Goal: Information Seeking & Learning: Learn about a topic

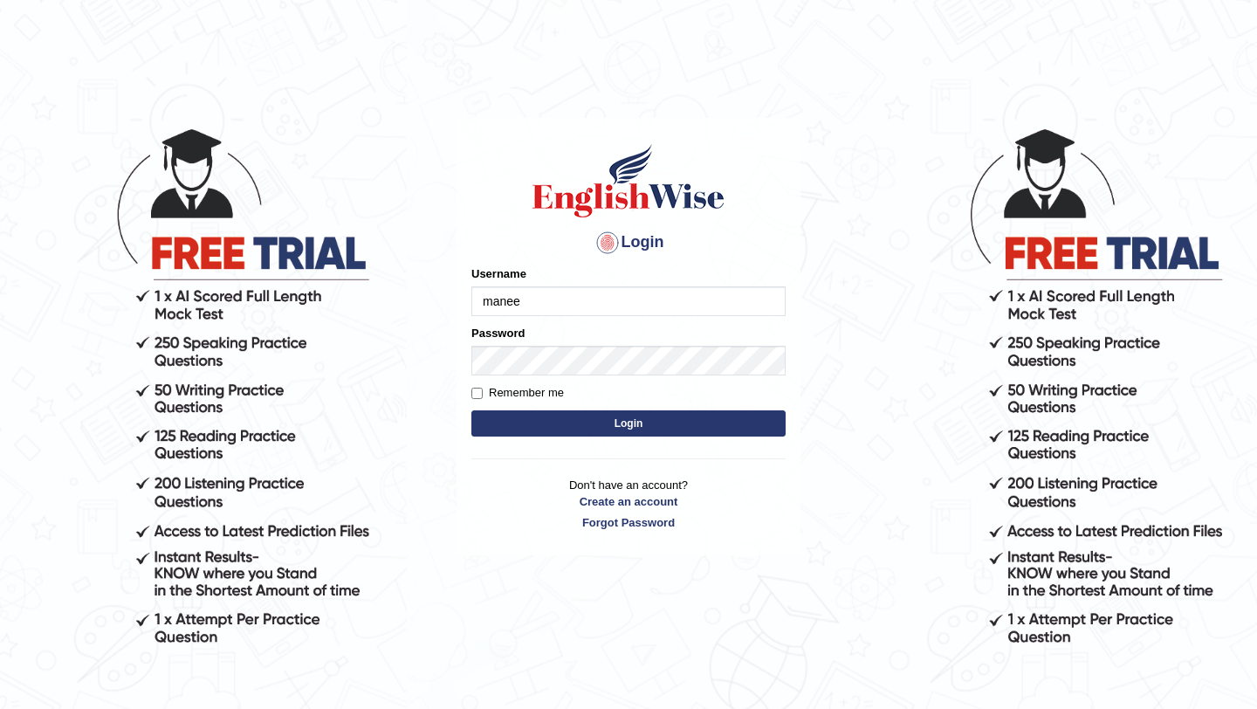
type input "Manee"
click at [498, 375] on form "Please fix the following errors: Username Manee Password Remember me Login" at bounding box center [628, 352] width 314 height 175
click at [642, 424] on button "Login" at bounding box center [628, 423] width 314 height 26
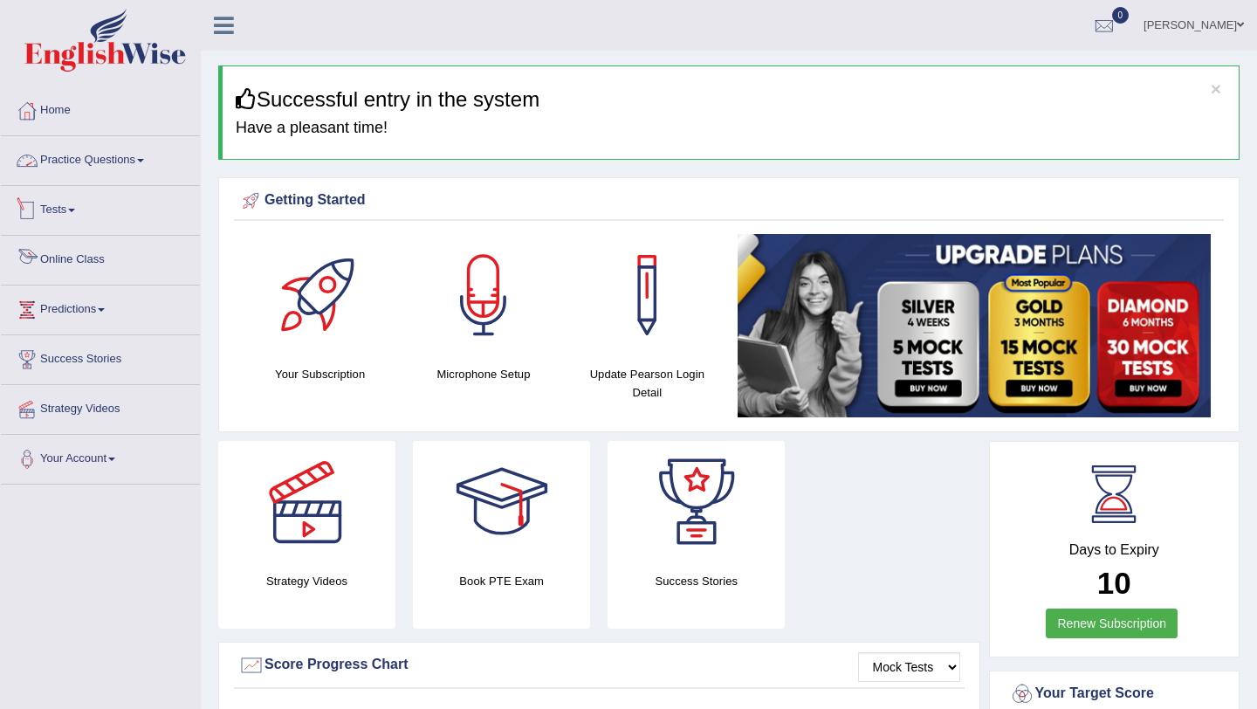
click at [78, 260] on link "Online Class" at bounding box center [100, 258] width 199 height 44
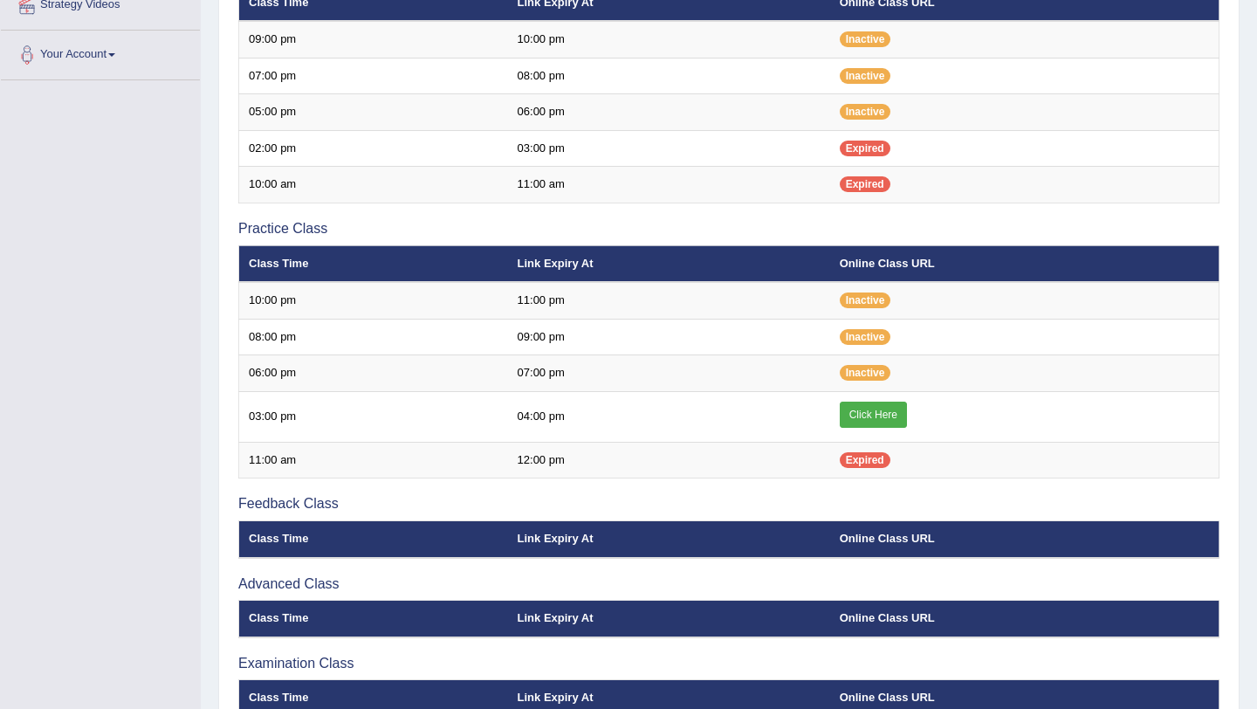
scroll to position [502, 0]
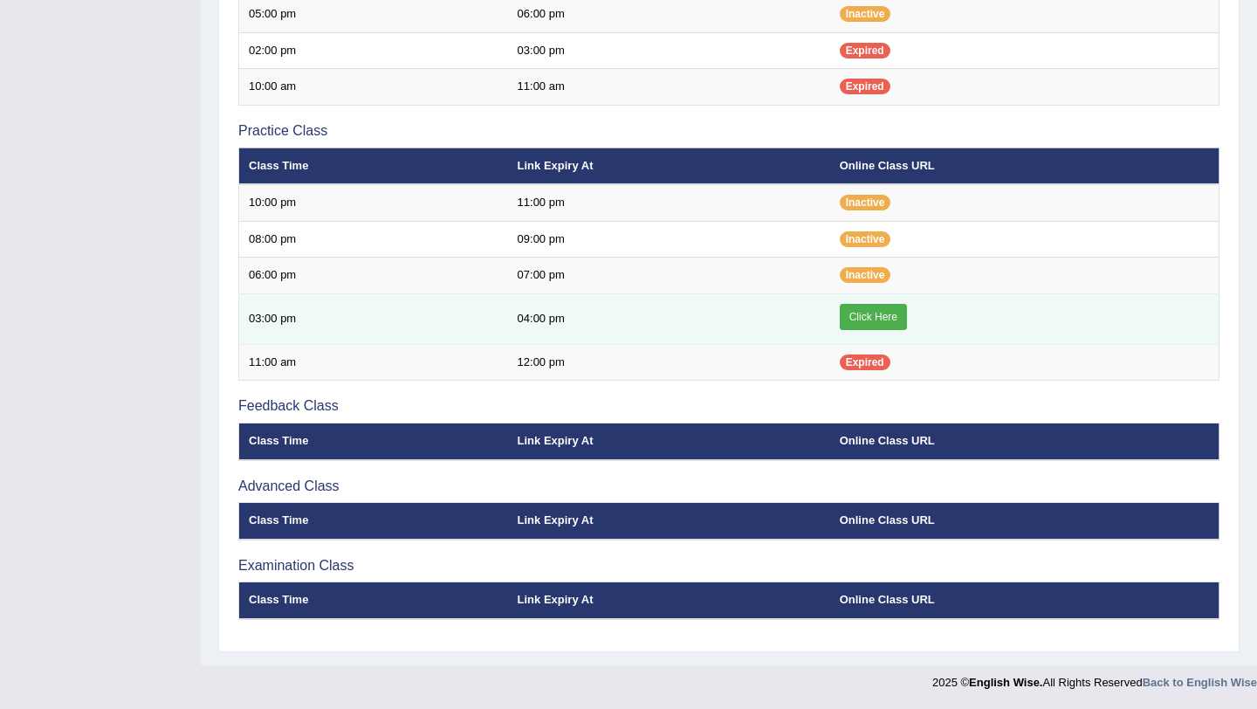
click at [883, 311] on link "Click Here" at bounding box center [873, 317] width 67 height 26
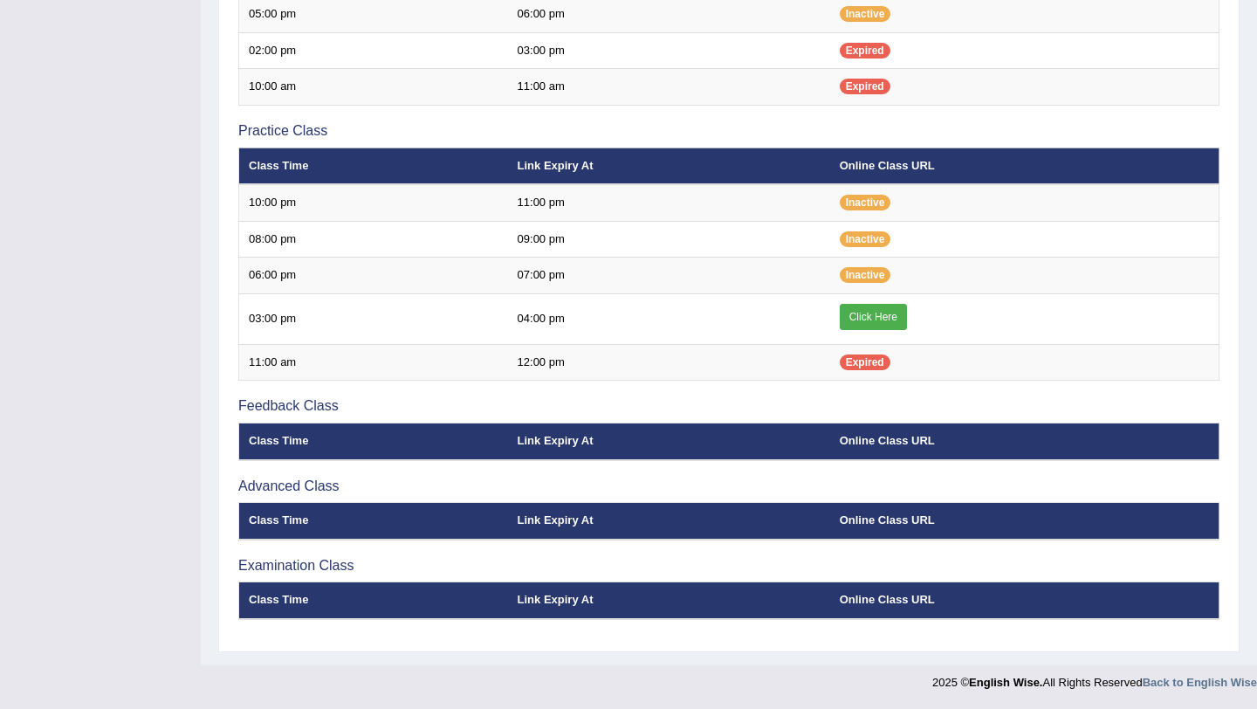
scroll to position [502, 0]
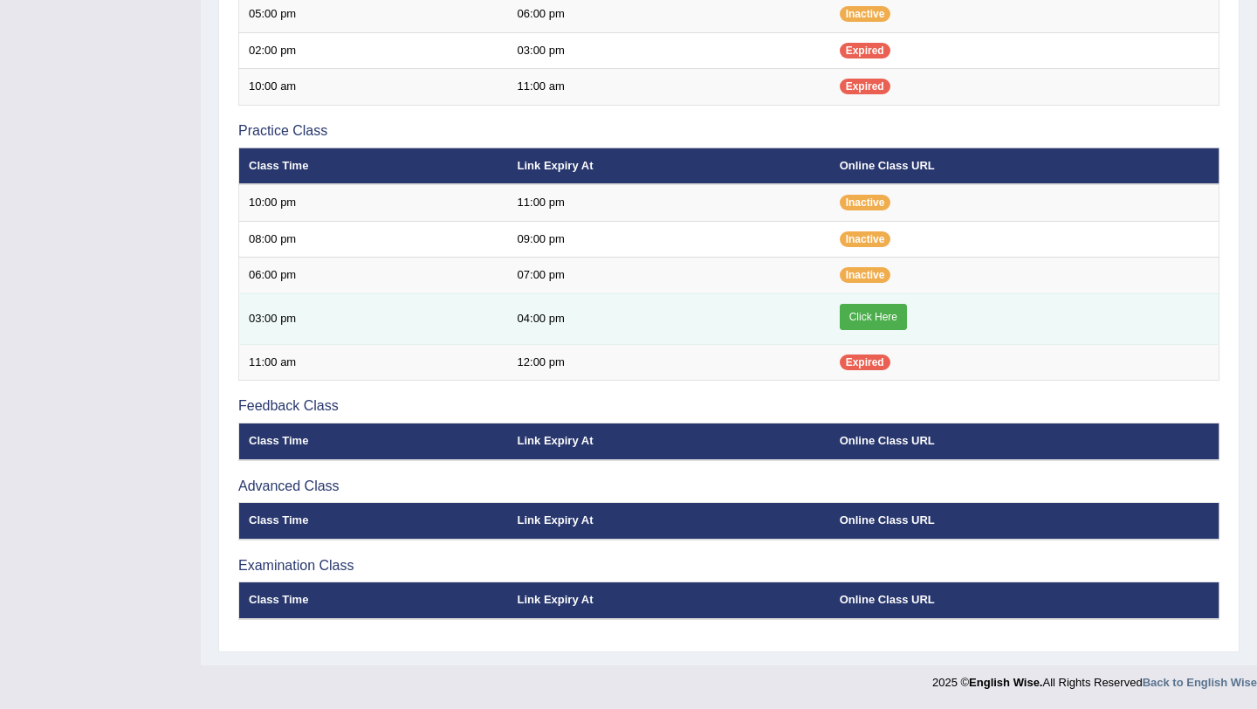
click at [880, 314] on link "Click Here" at bounding box center [873, 317] width 67 height 26
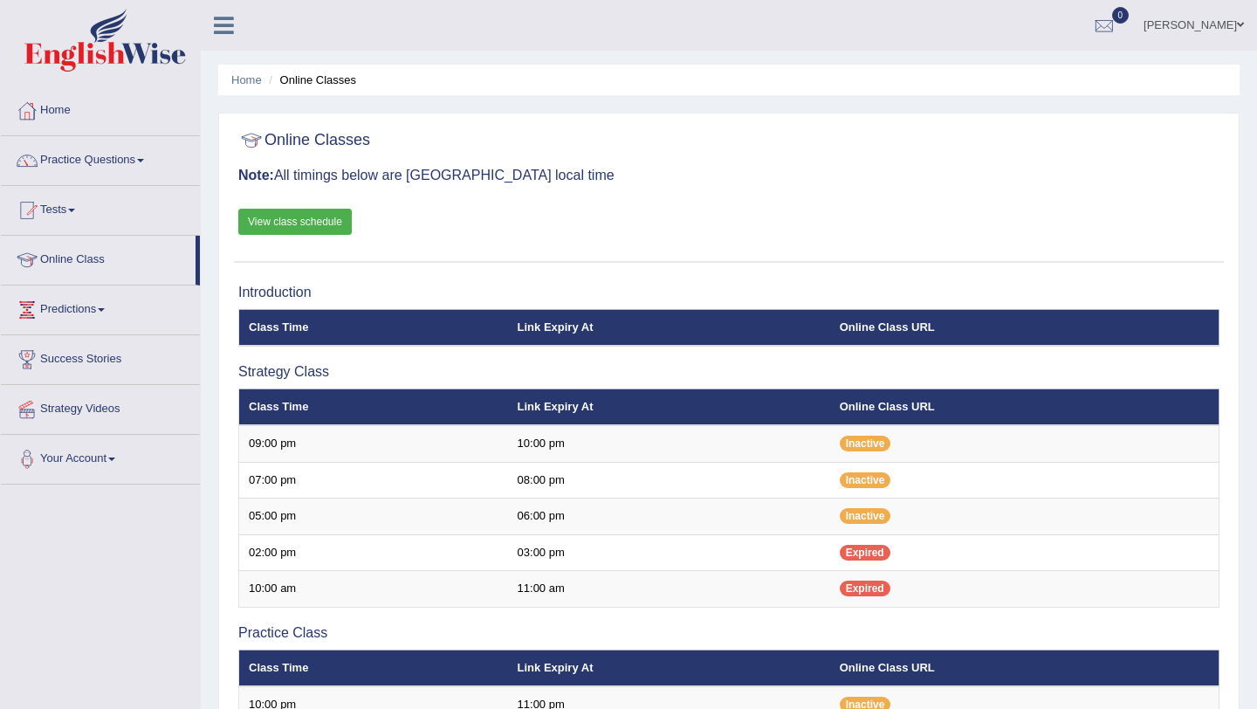
click at [319, 83] on li "Online Classes" at bounding box center [310, 80] width 92 height 17
click at [86, 264] on link "Online Class" at bounding box center [98, 258] width 195 height 44
click at [306, 219] on link "View class schedule" at bounding box center [294, 222] width 113 height 26
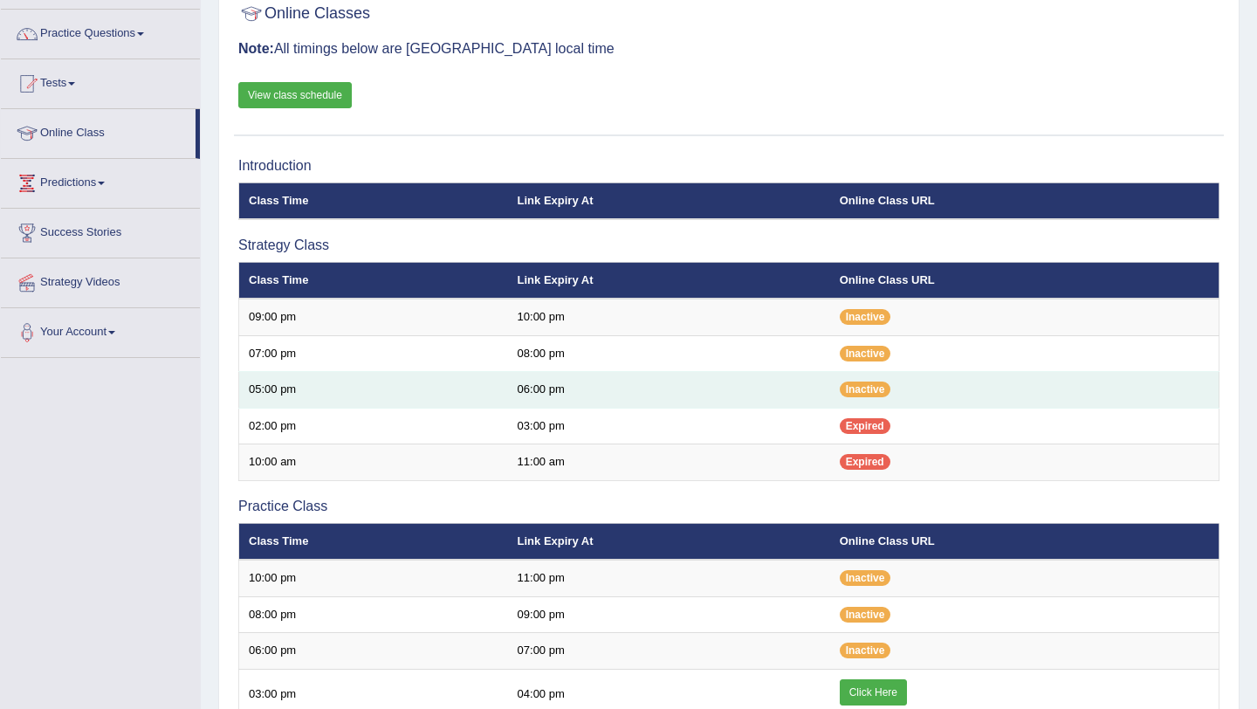
scroll to position [502, 0]
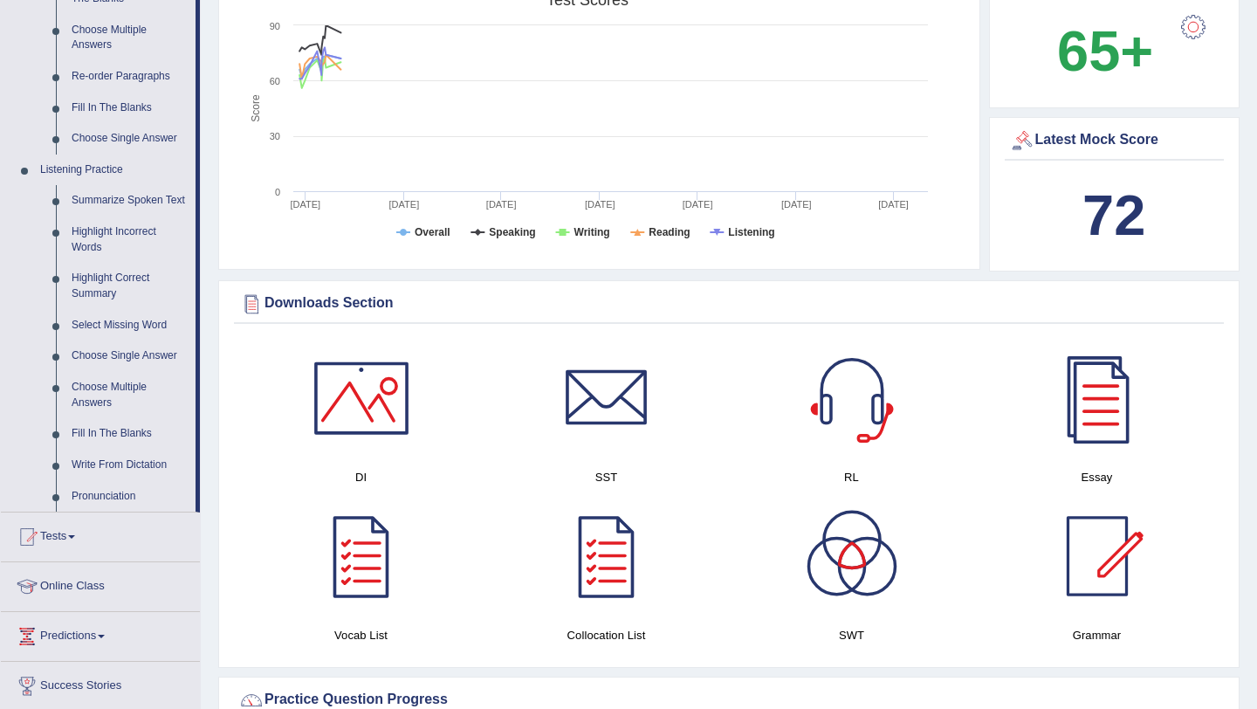
scroll to position [623, 0]
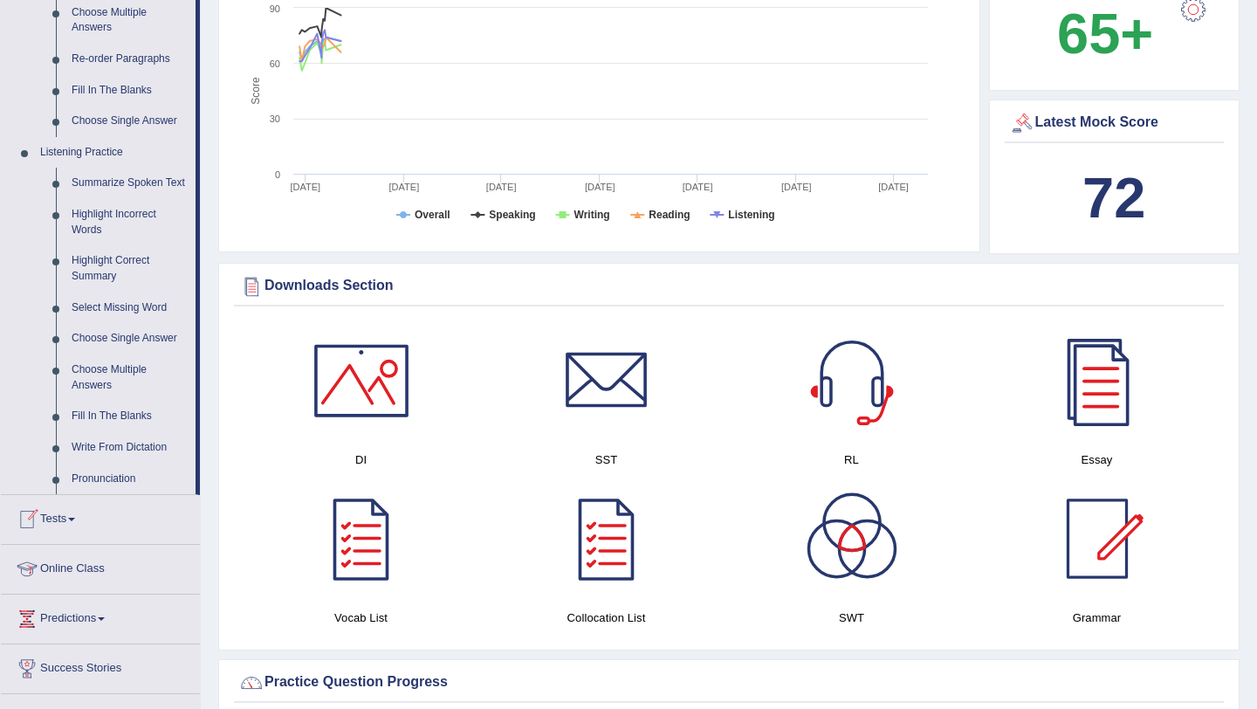
click at [83, 580] on link "Online Class" at bounding box center [100, 567] width 199 height 44
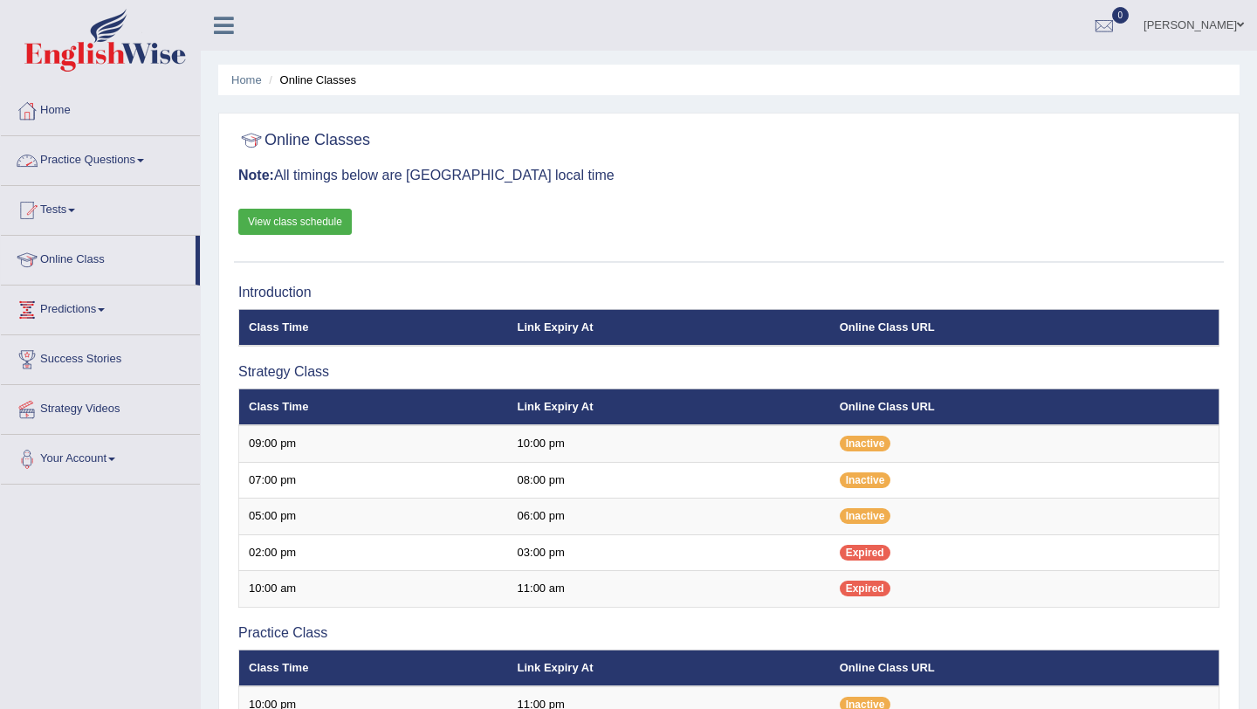
click at [69, 160] on link "Practice Questions" at bounding box center [100, 158] width 199 height 44
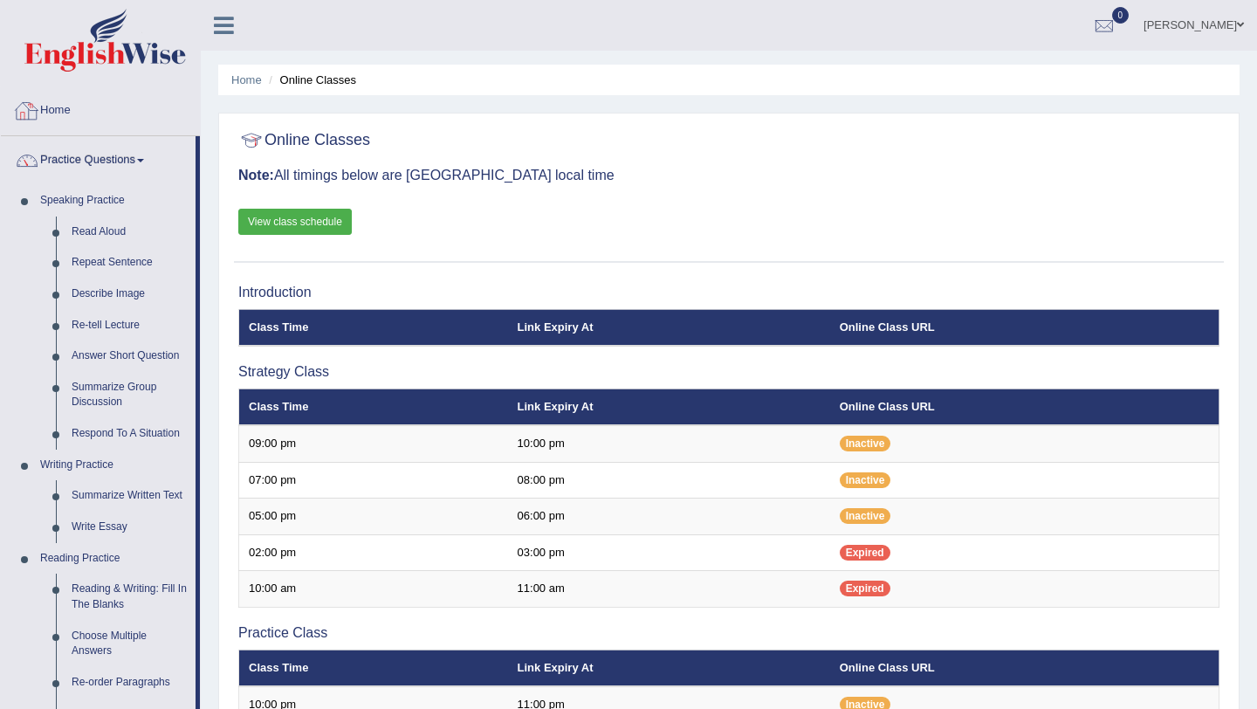
click at [58, 113] on link "Home" at bounding box center [100, 108] width 199 height 44
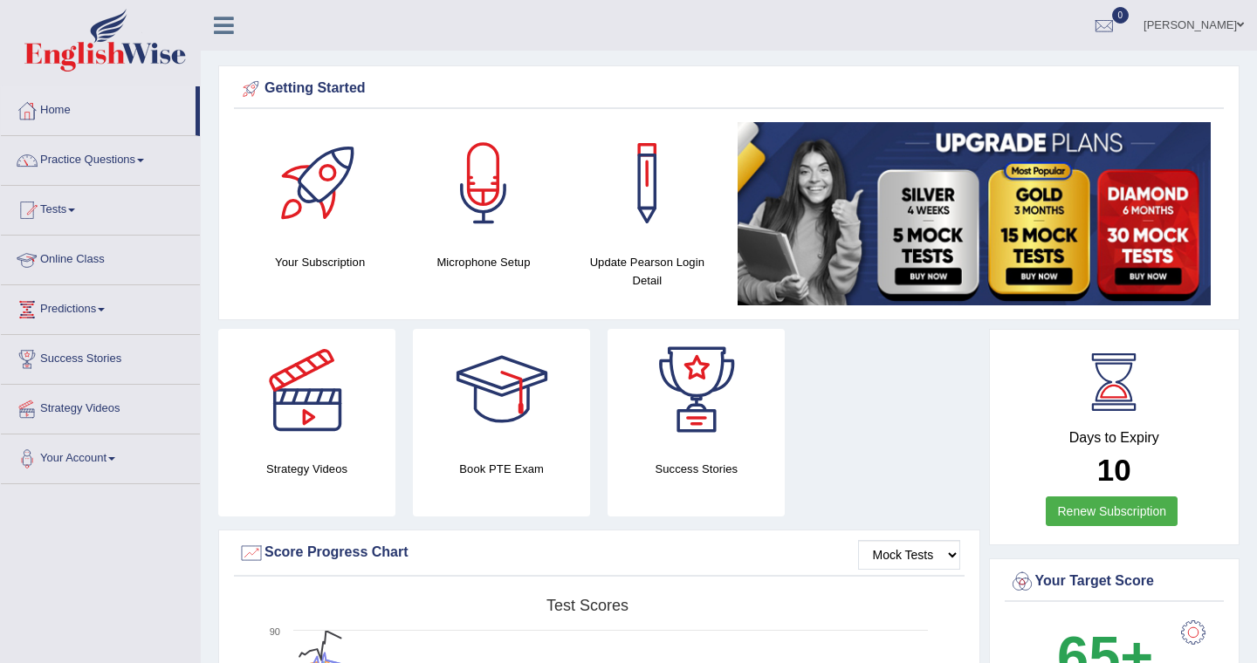
click at [72, 258] on link "Online Class" at bounding box center [100, 258] width 199 height 44
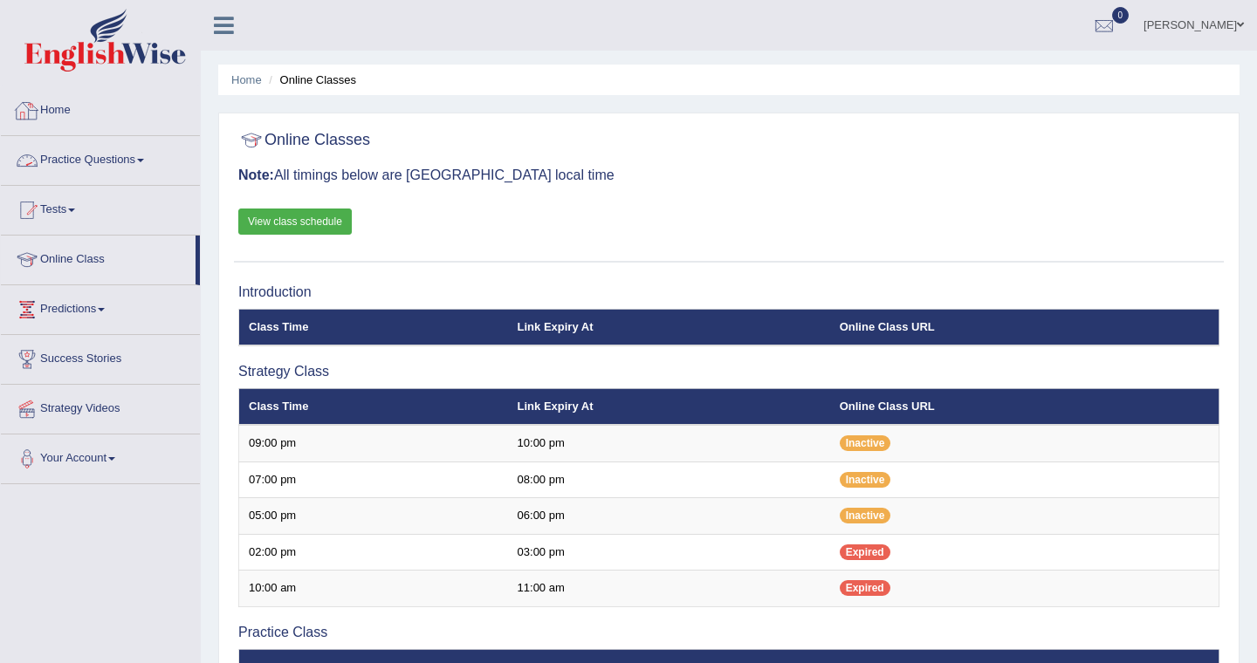
click at [71, 111] on link "Home" at bounding box center [100, 108] width 199 height 44
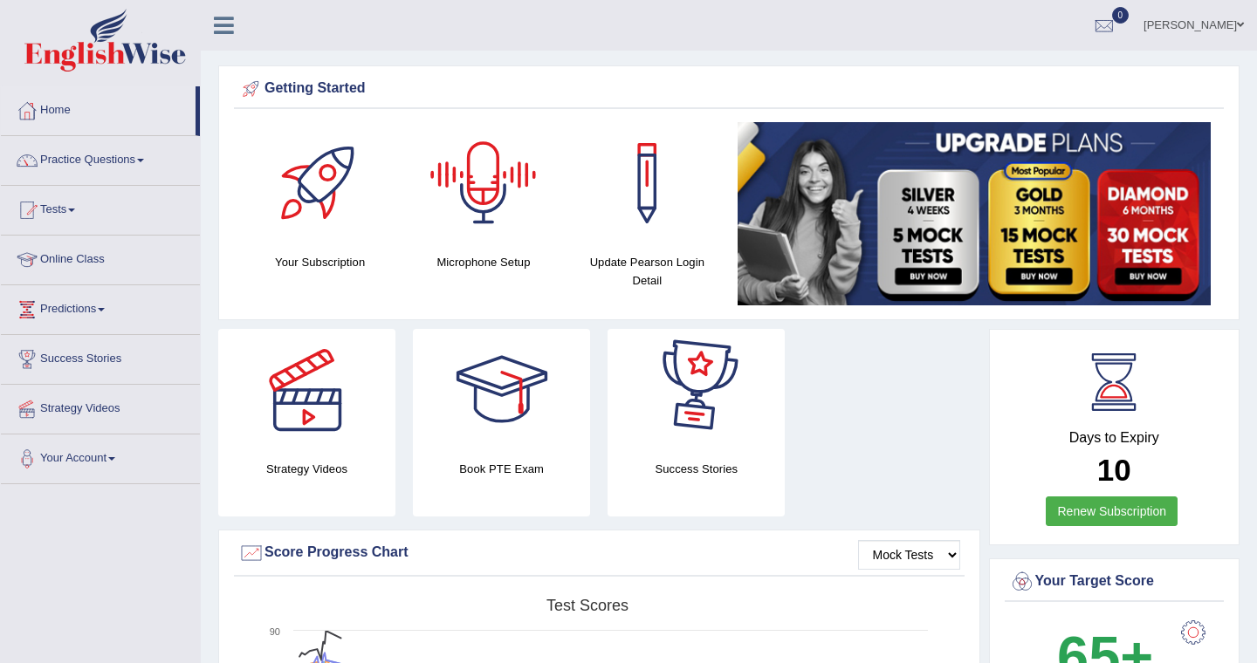
click at [485, 217] on div at bounding box center [483, 183] width 122 height 122
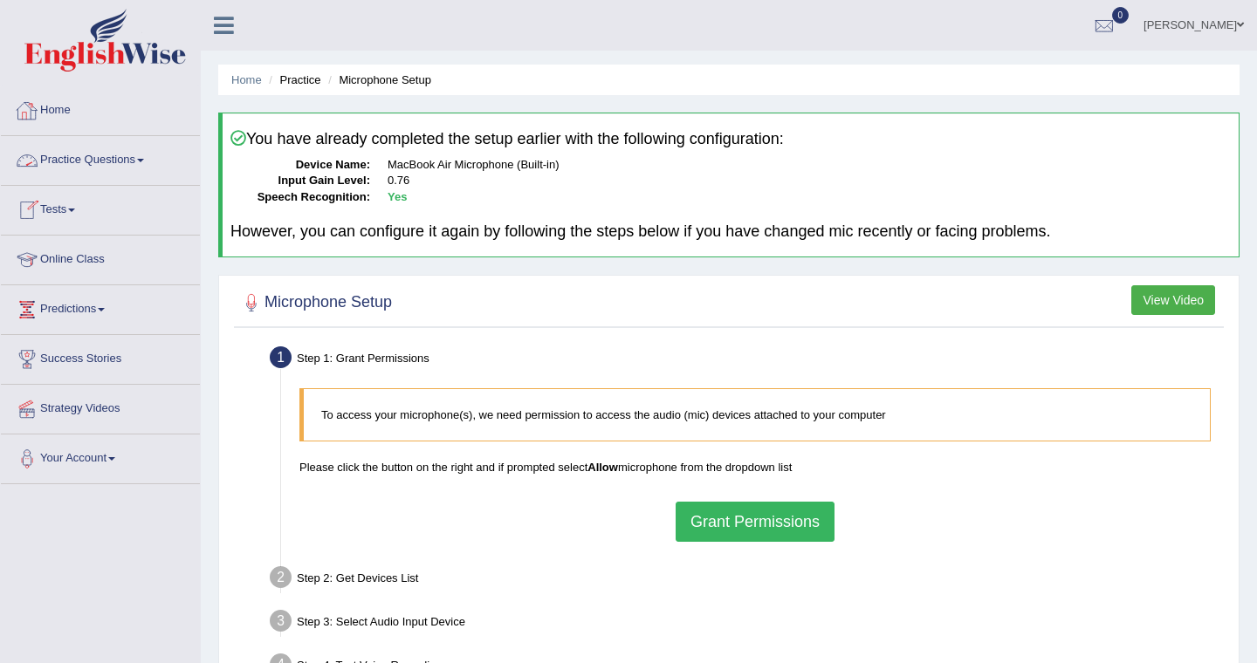
click at [98, 161] on link "Practice Questions" at bounding box center [100, 158] width 199 height 44
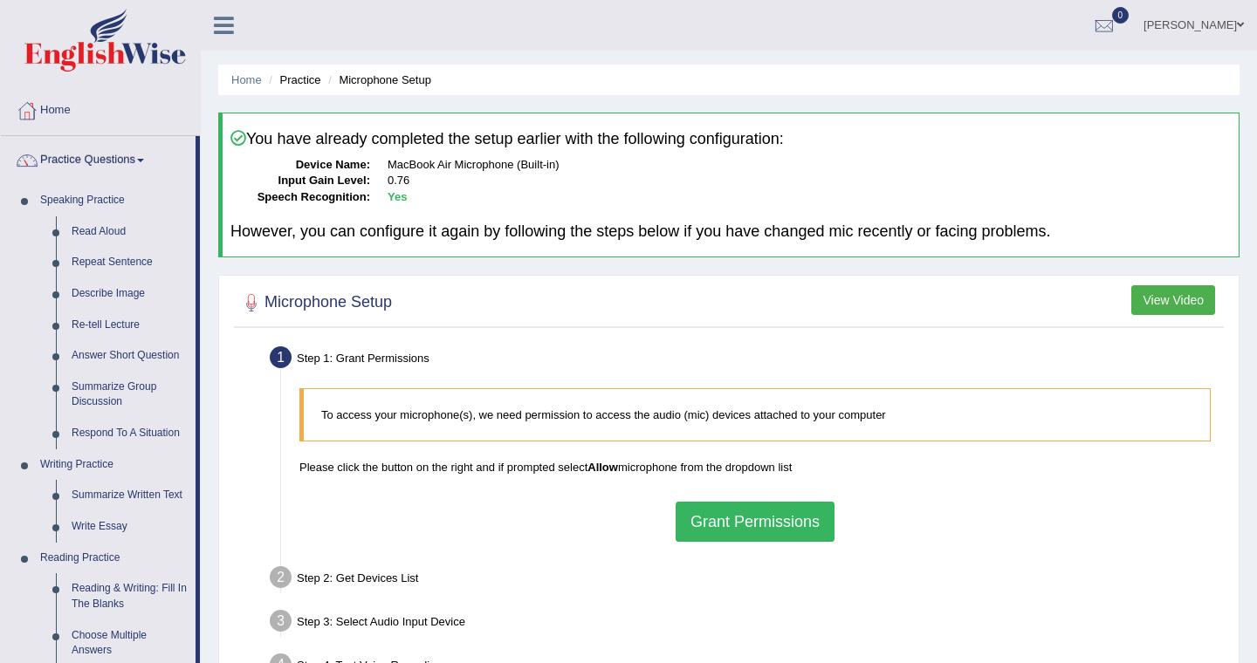
click at [92, 161] on link "Practice Questions" at bounding box center [98, 158] width 195 height 44
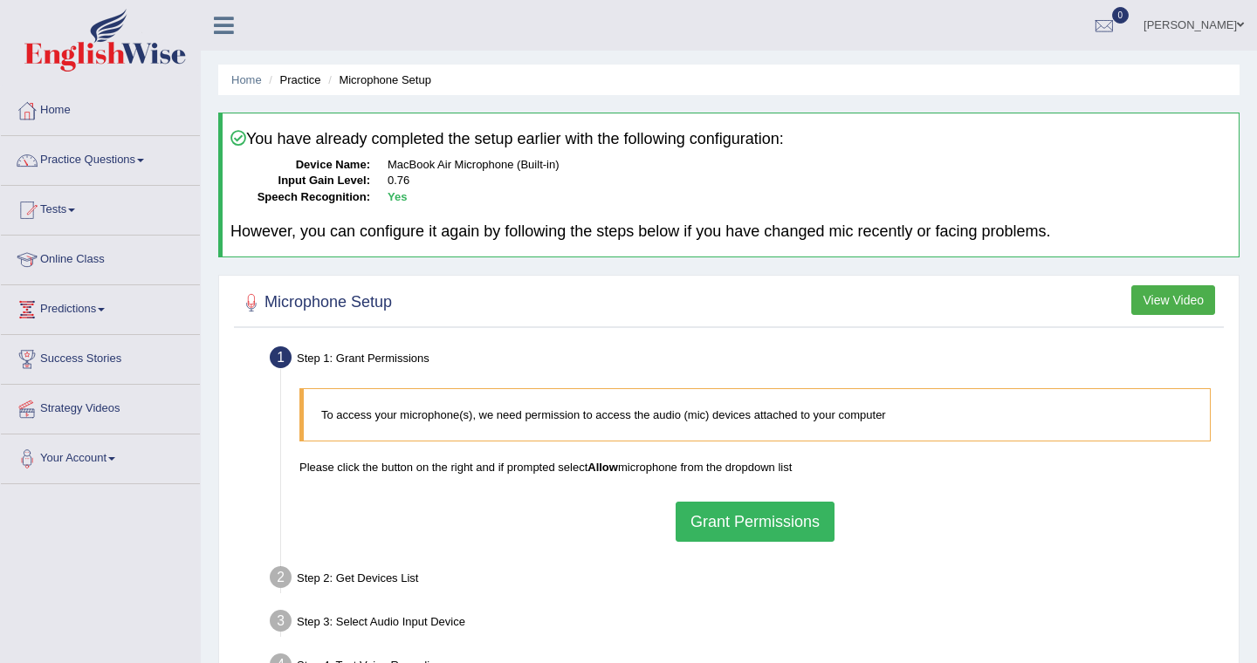
click at [92, 161] on link "Practice Questions" at bounding box center [100, 158] width 199 height 44
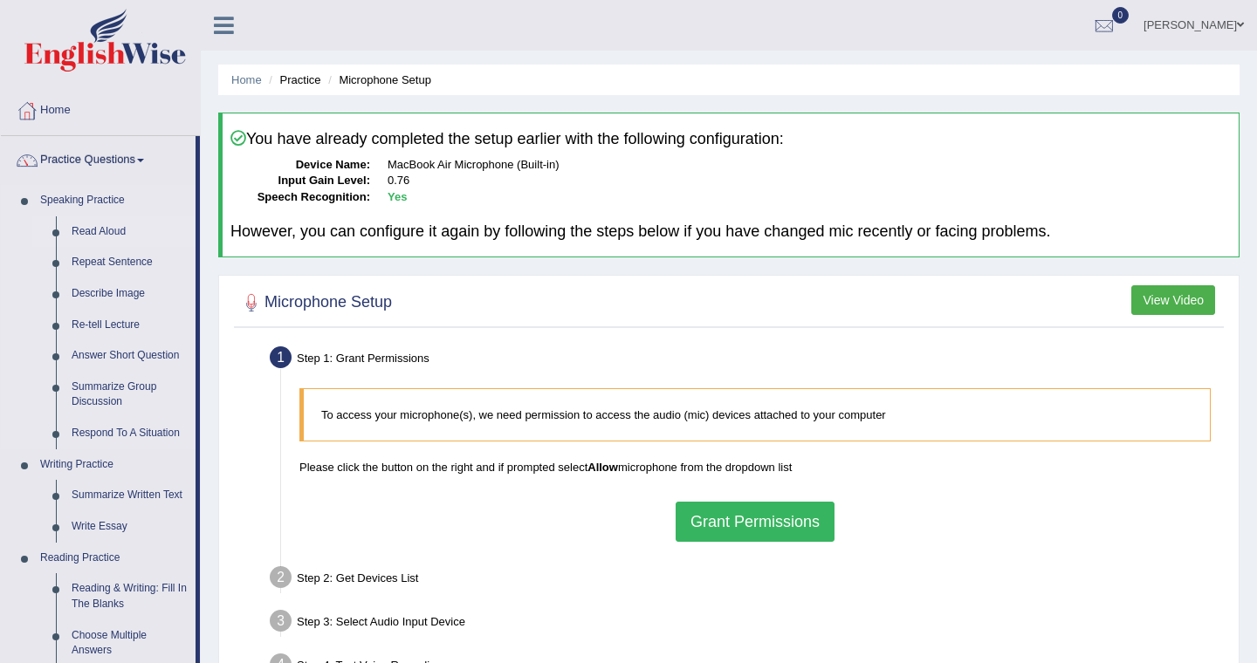
click at [113, 227] on link "Read Aloud" at bounding box center [130, 231] width 132 height 31
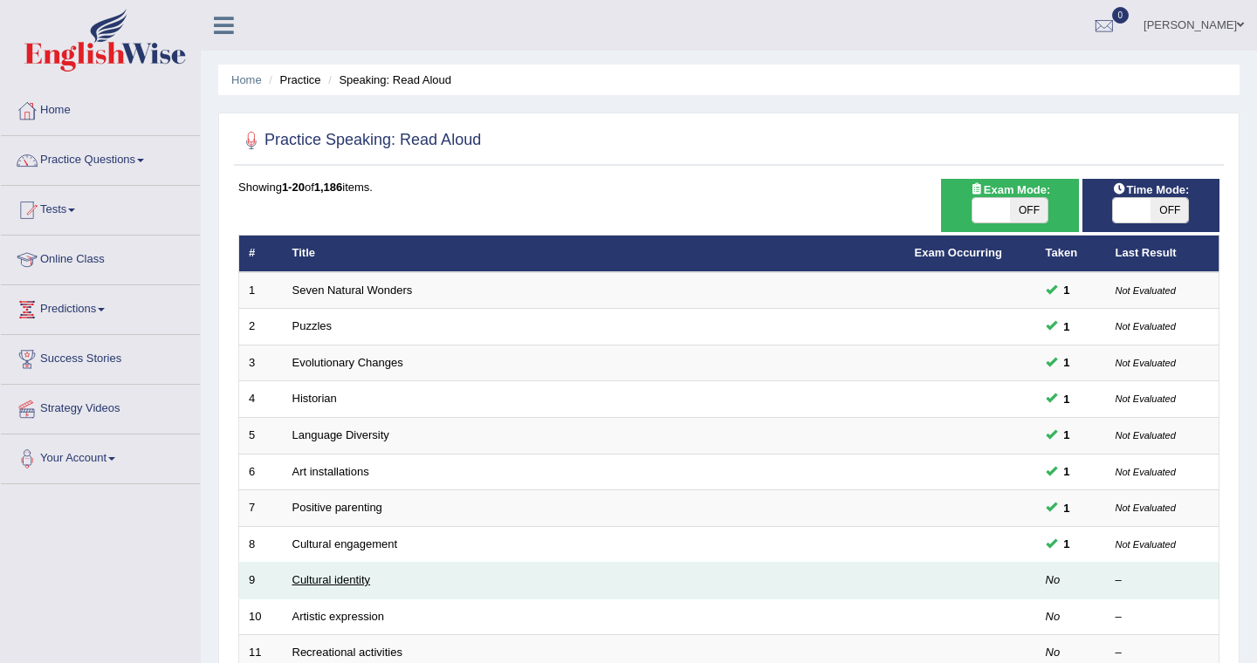
click at [361, 587] on link "Cultural identity" at bounding box center [331, 579] width 79 height 13
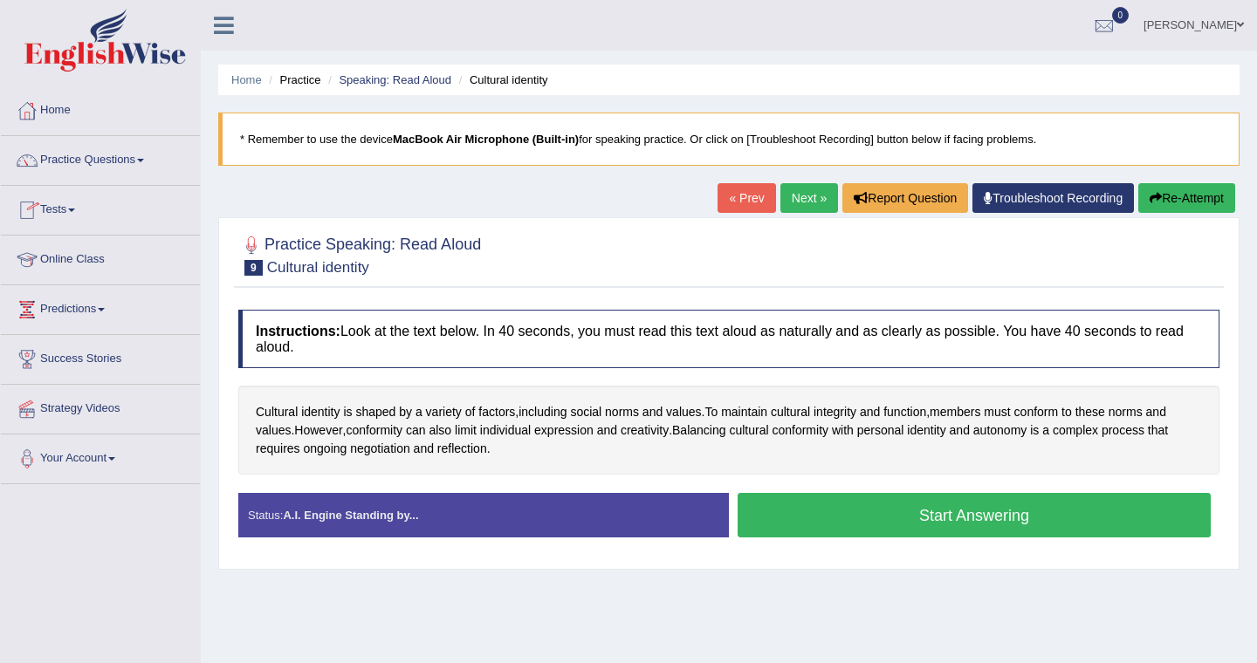
click at [90, 161] on link "Practice Questions" at bounding box center [100, 158] width 199 height 44
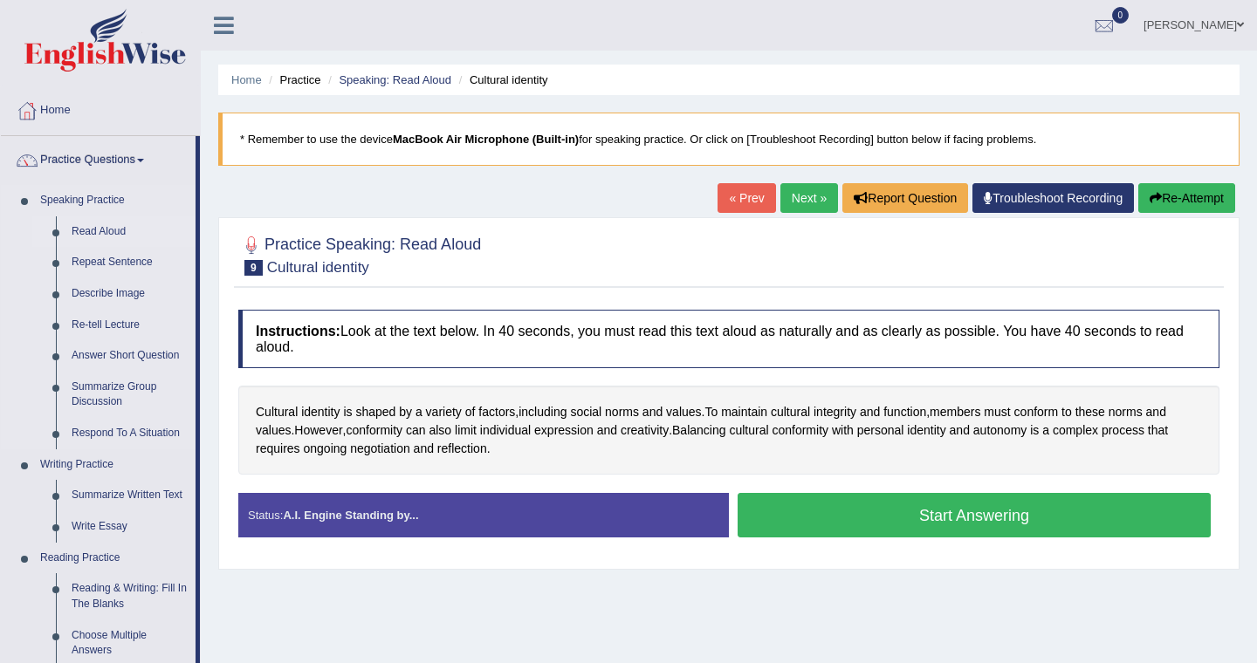
click at [104, 230] on link "Read Aloud" at bounding box center [130, 231] width 132 height 31
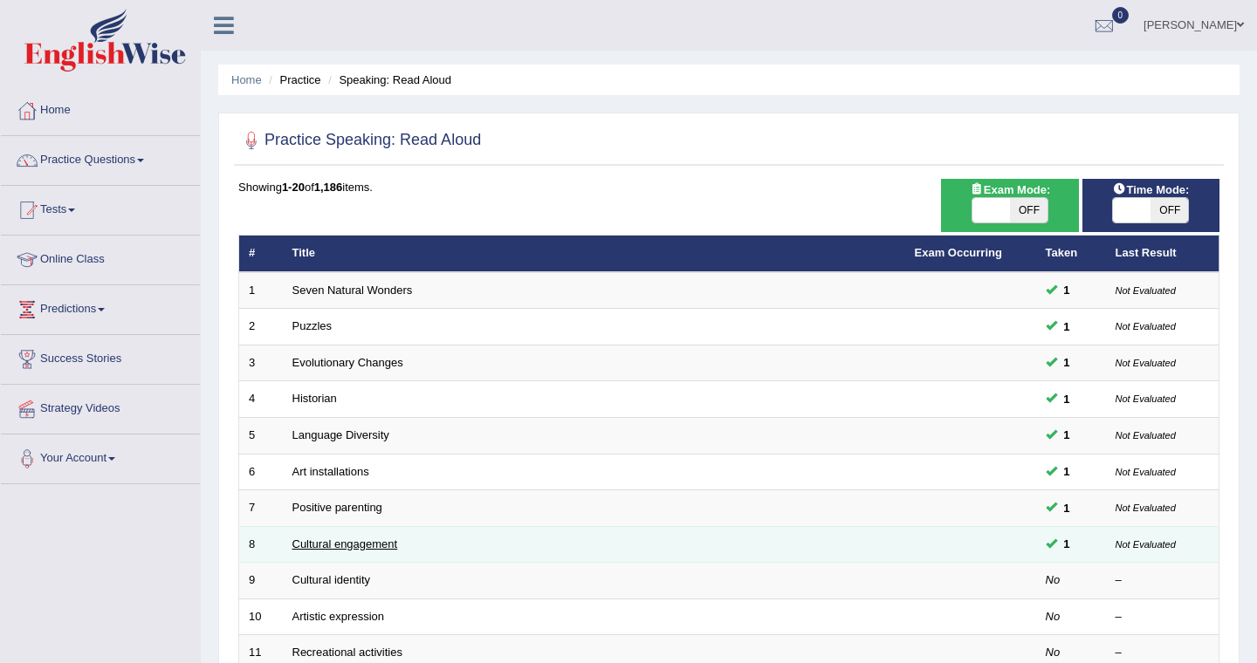
click at [361, 540] on link "Cultural engagement" at bounding box center [345, 544] width 106 height 13
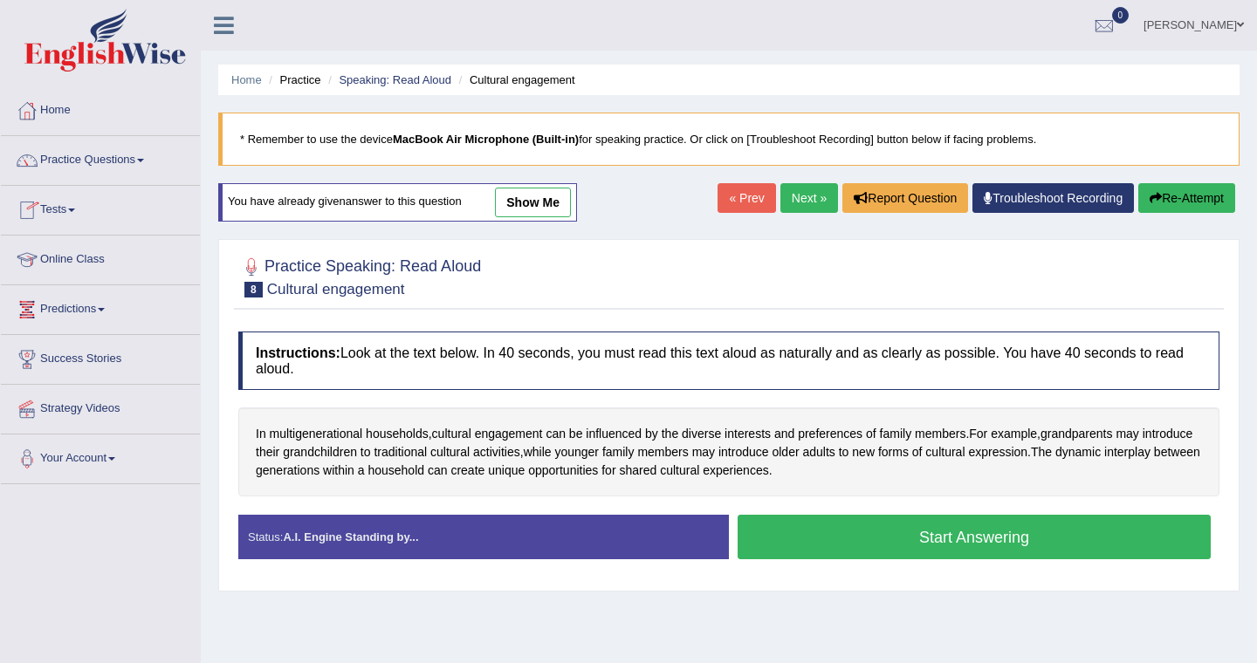
click at [742, 199] on link "« Prev" at bounding box center [747, 198] width 58 height 30
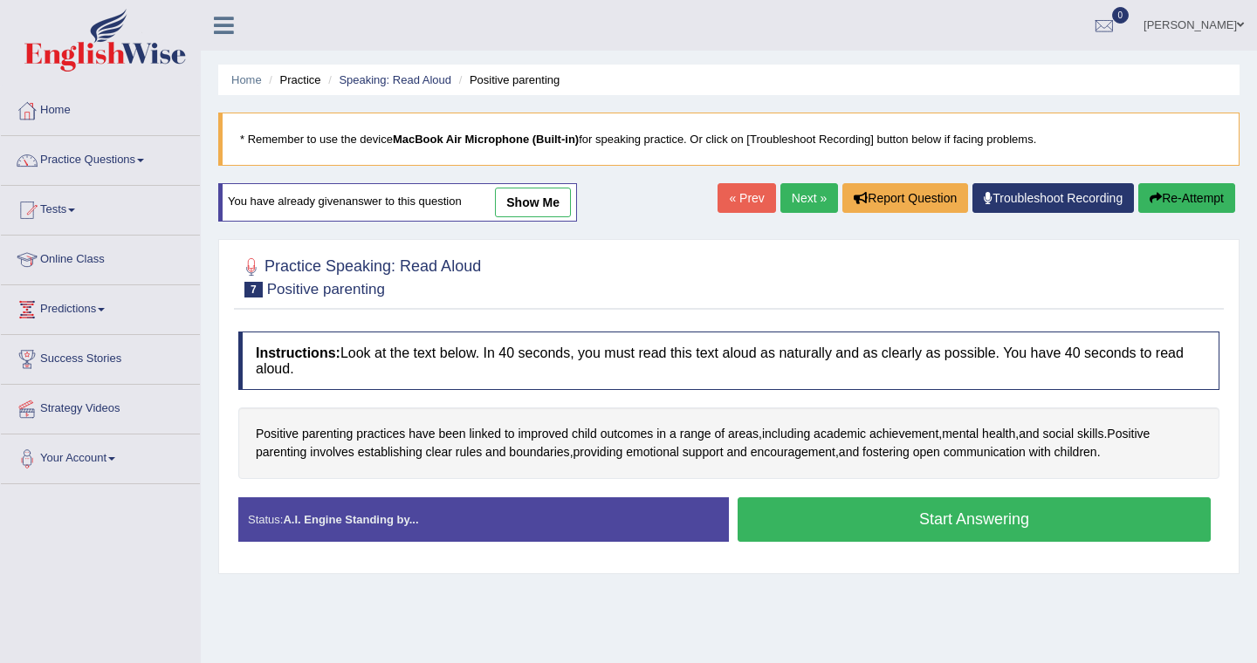
click at [794, 199] on link "Next »" at bounding box center [809, 198] width 58 height 30
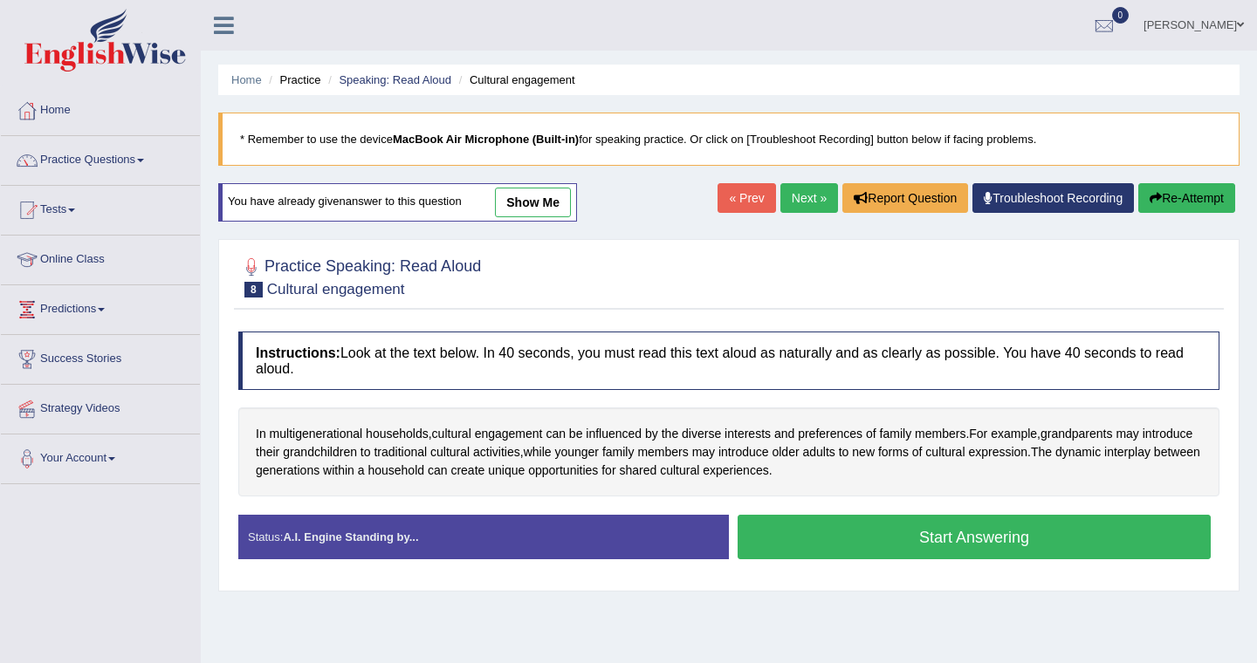
click at [526, 207] on link "show me" at bounding box center [533, 203] width 76 height 30
